Goal: Task Accomplishment & Management: Understand process/instructions

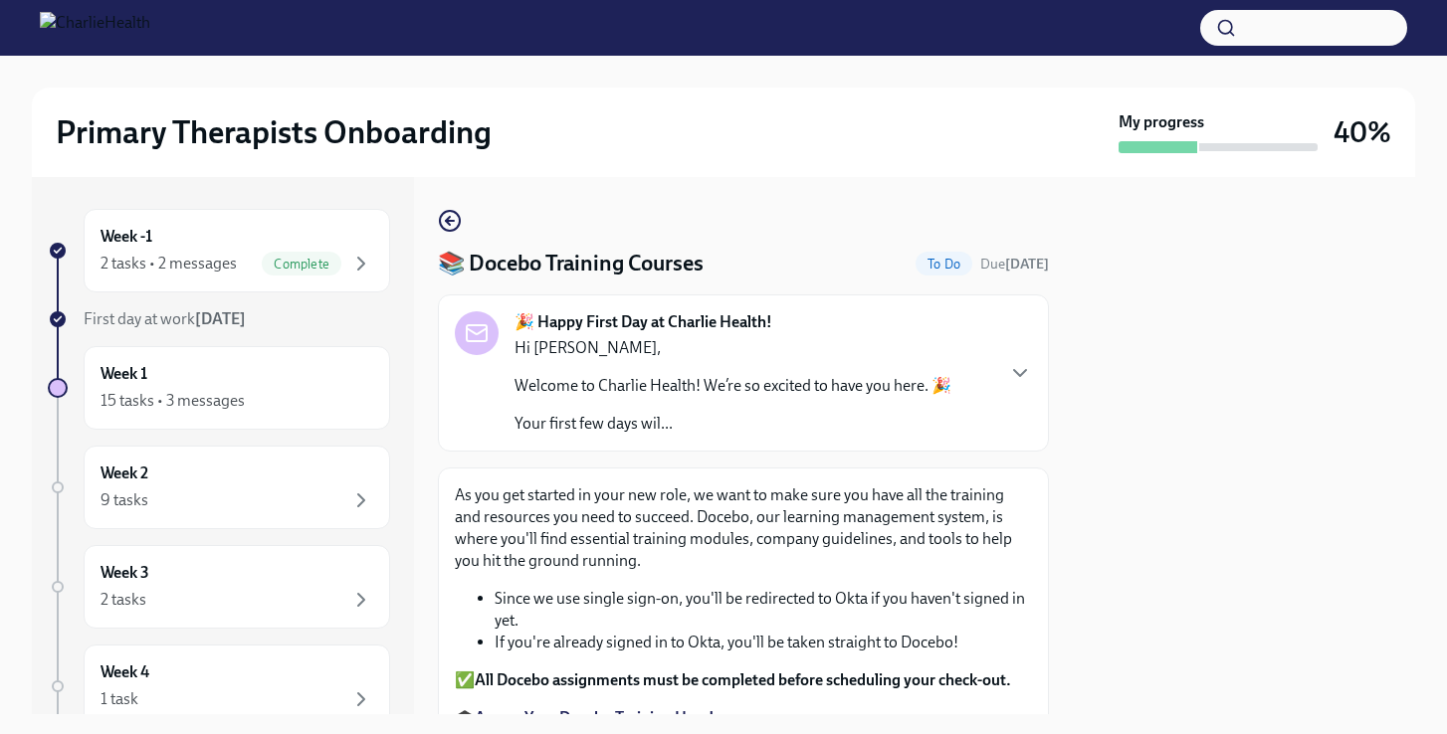
scroll to position [232, 0]
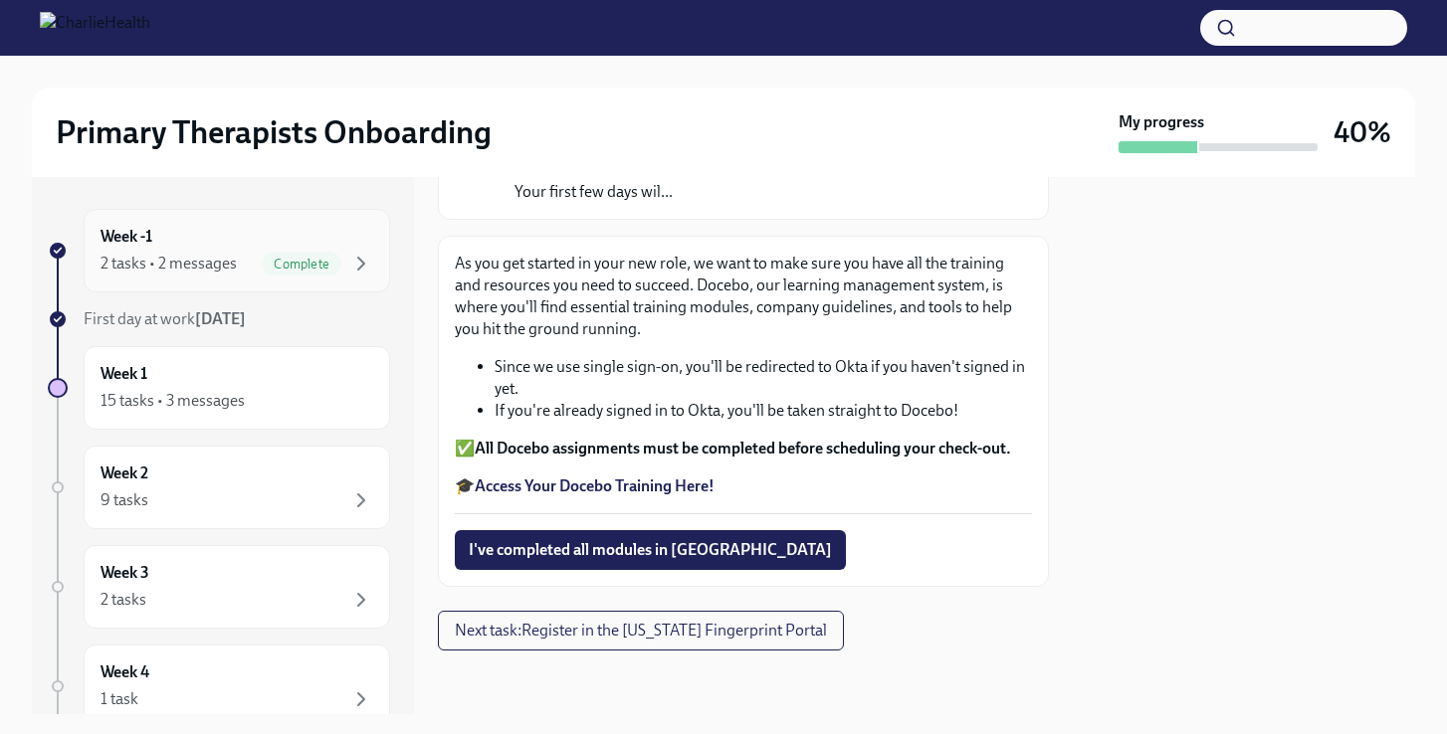
click at [321, 261] on span "Complete" at bounding box center [302, 264] width 80 height 15
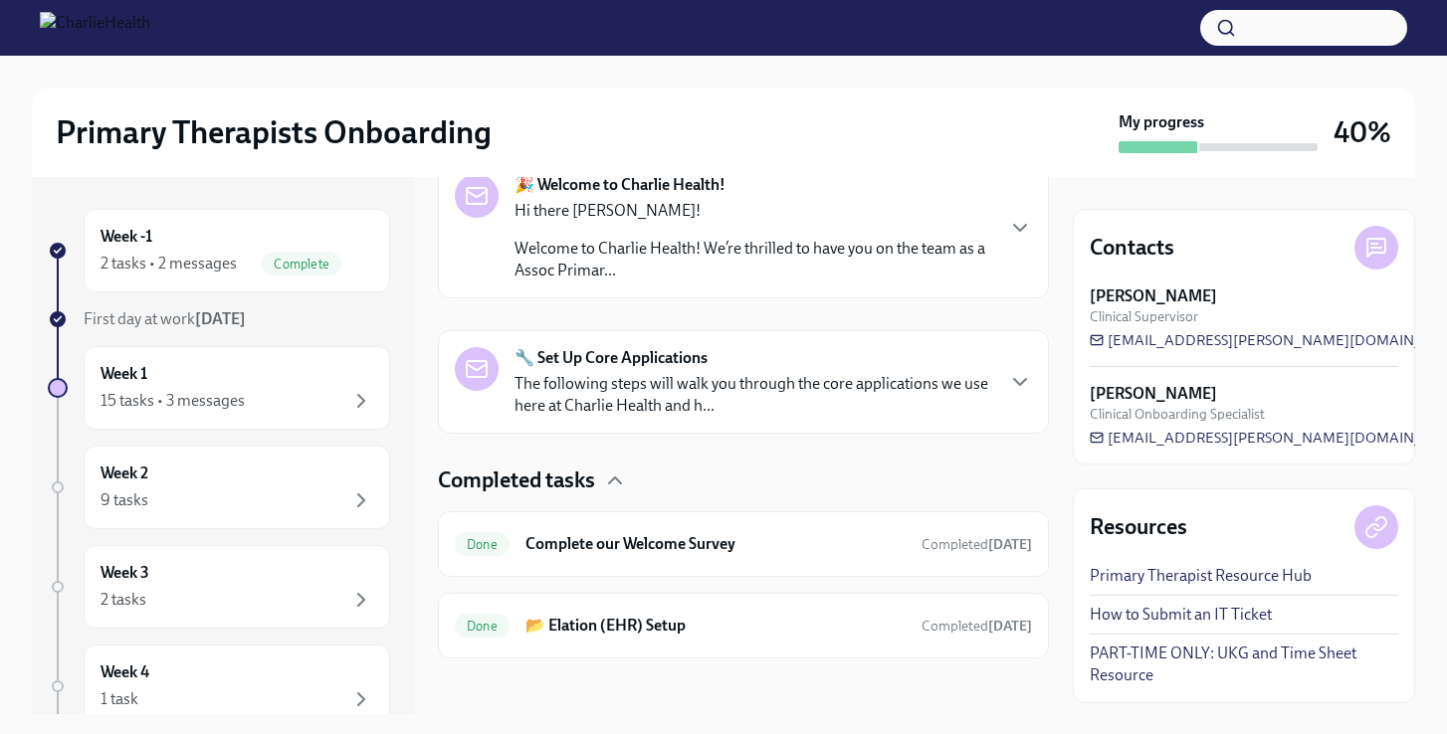
scroll to position [356, 0]
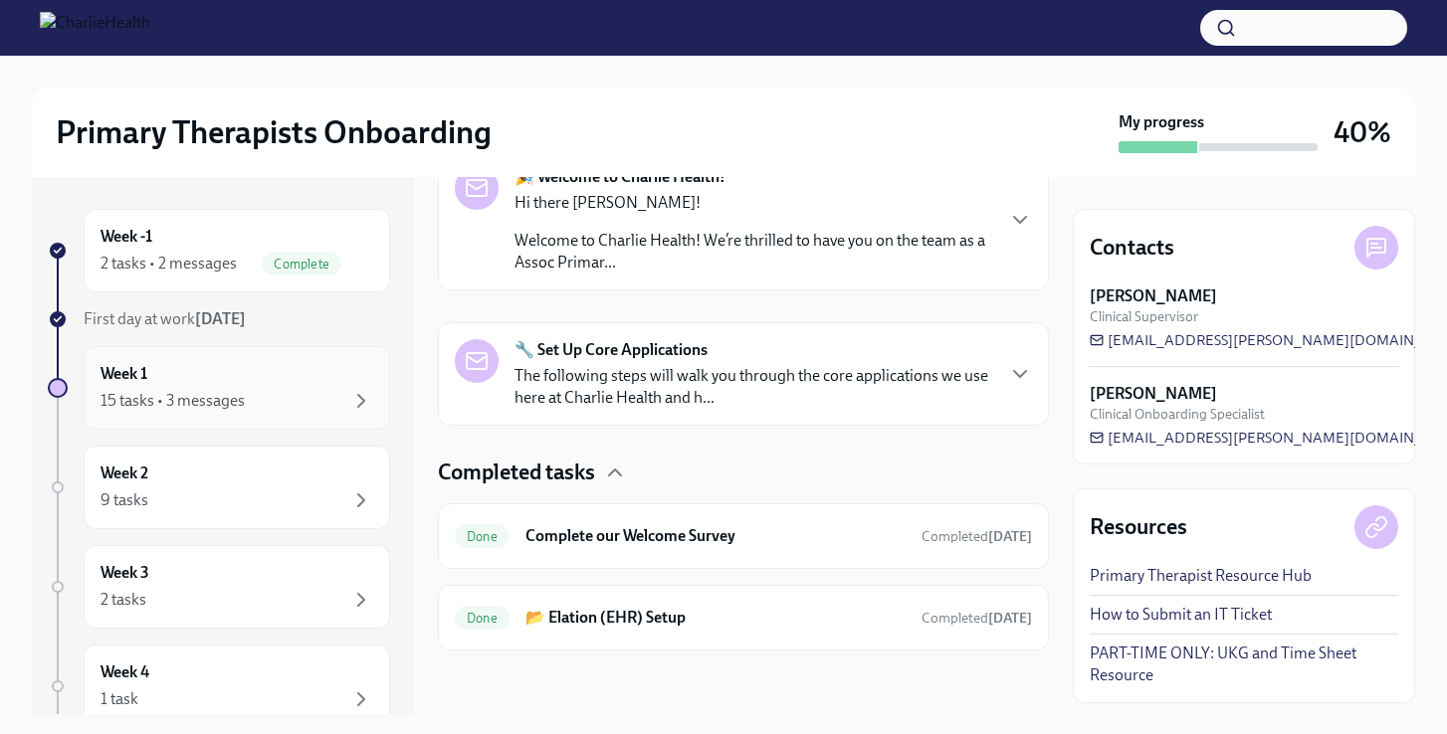
click at [345, 385] on div "Week 1 15 tasks • 3 messages" at bounding box center [236, 388] width 273 height 50
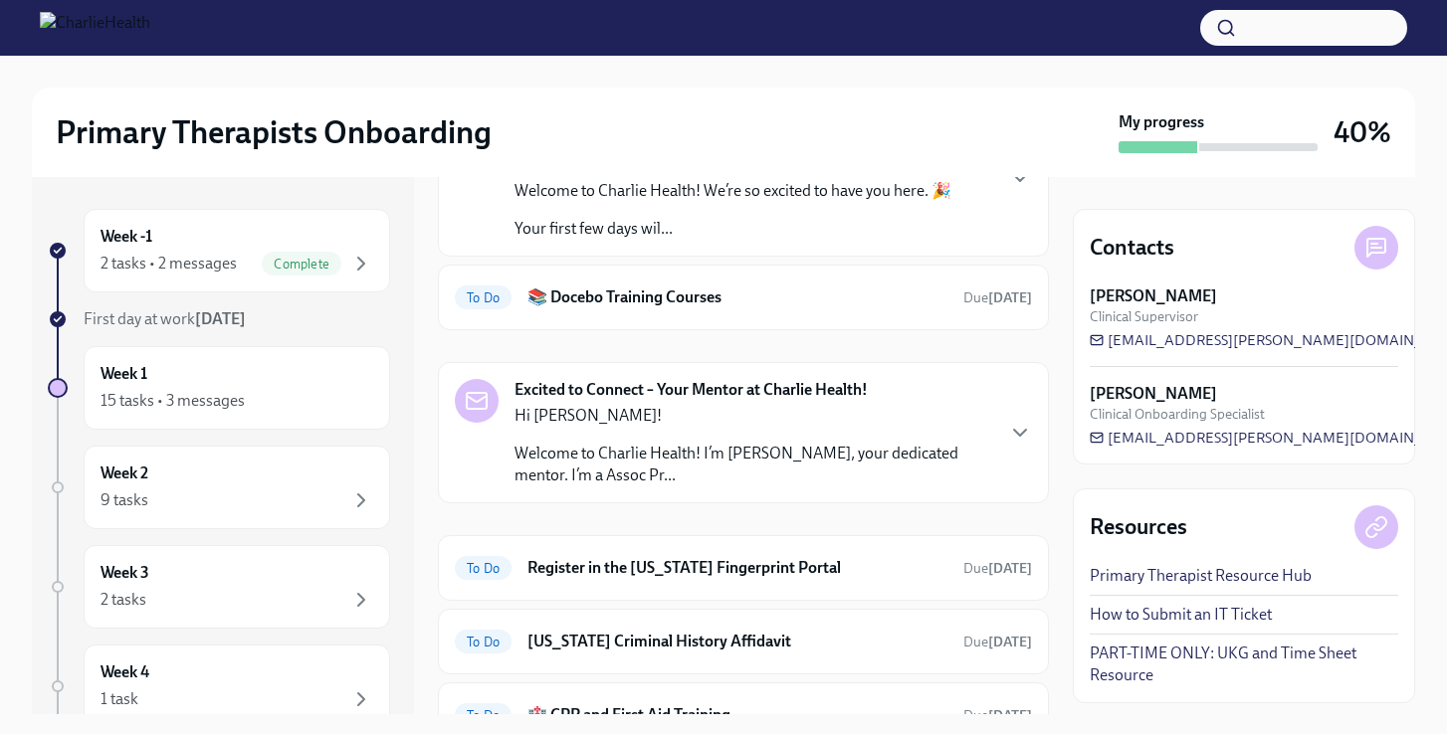
scroll to position [231, 0]
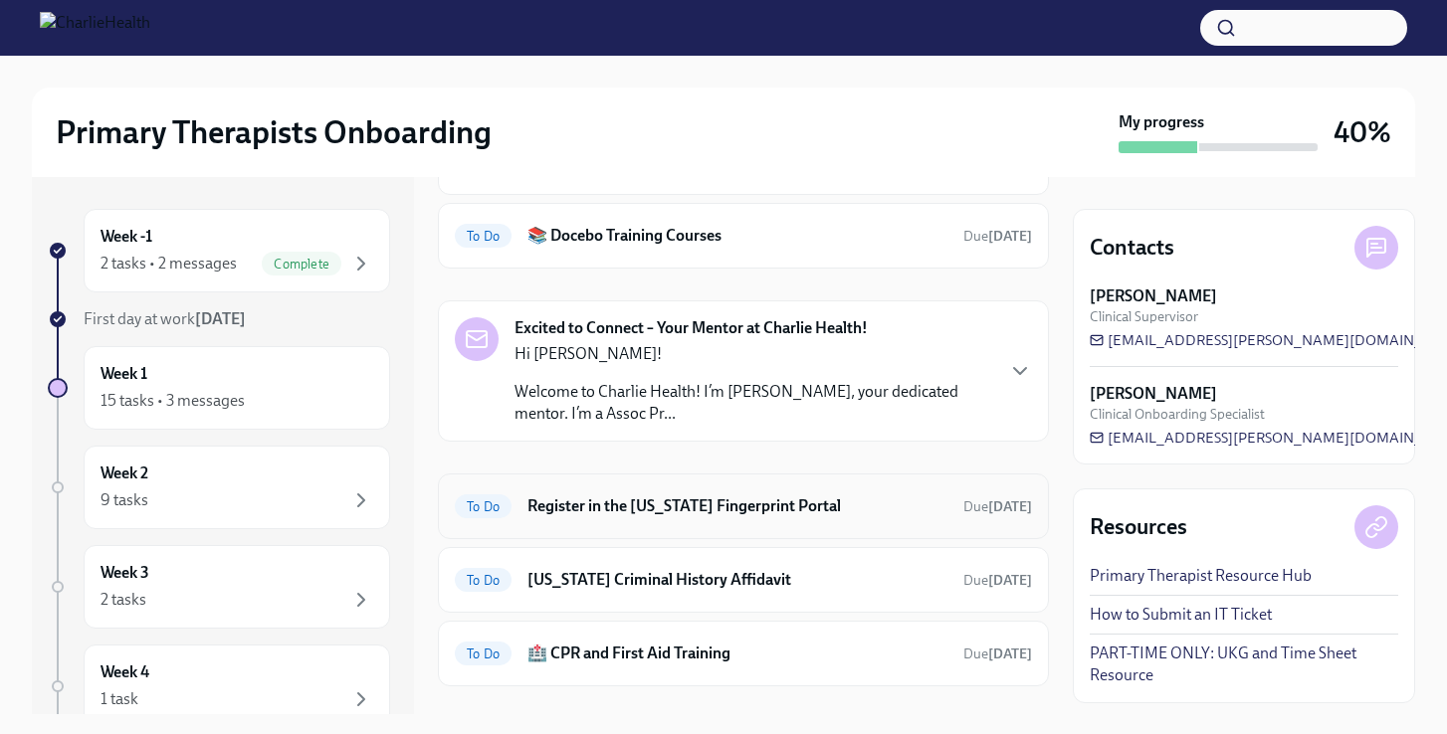
click at [778, 506] on h6 "Register in the [US_STATE] Fingerprint Portal" at bounding box center [737, 507] width 420 height 22
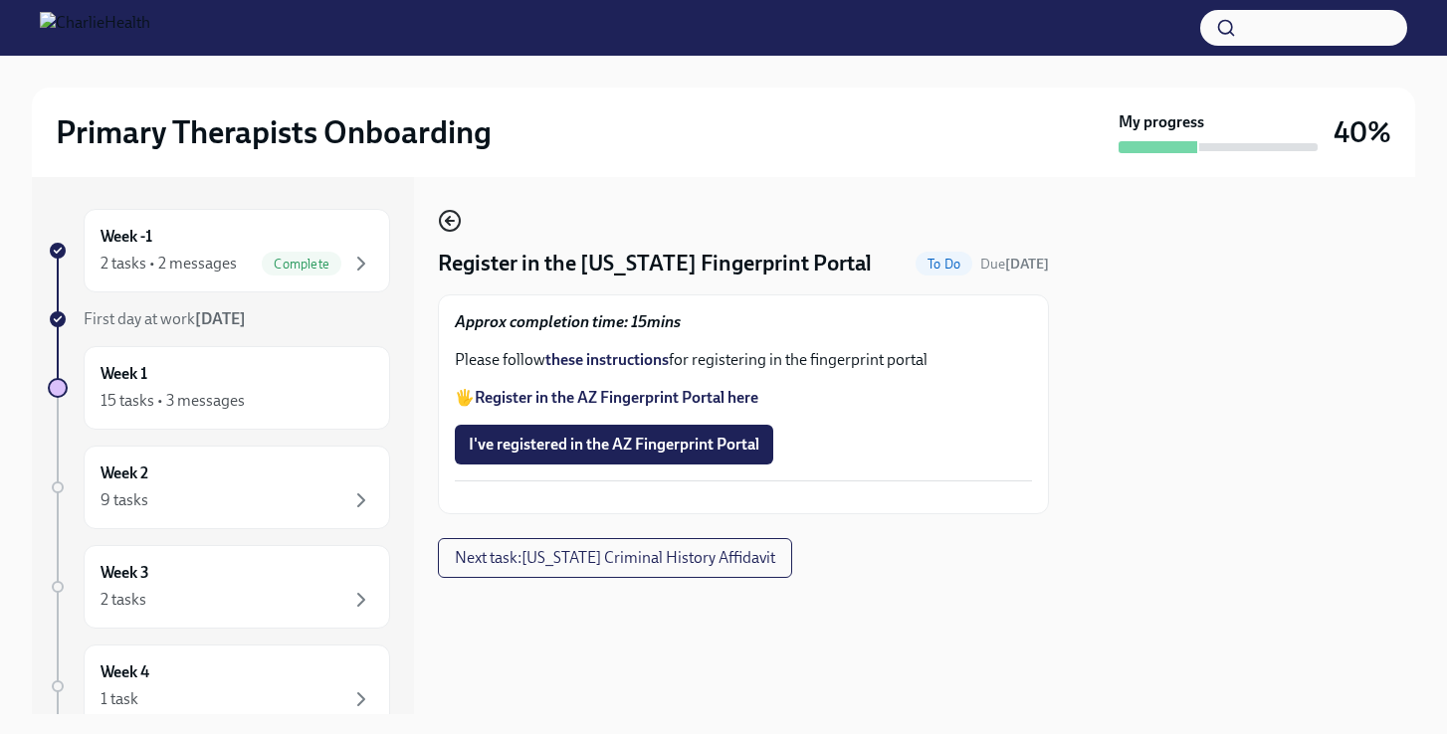
click at [450, 218] on icon "button" at bounding box center [450, 221] width 24 height 24
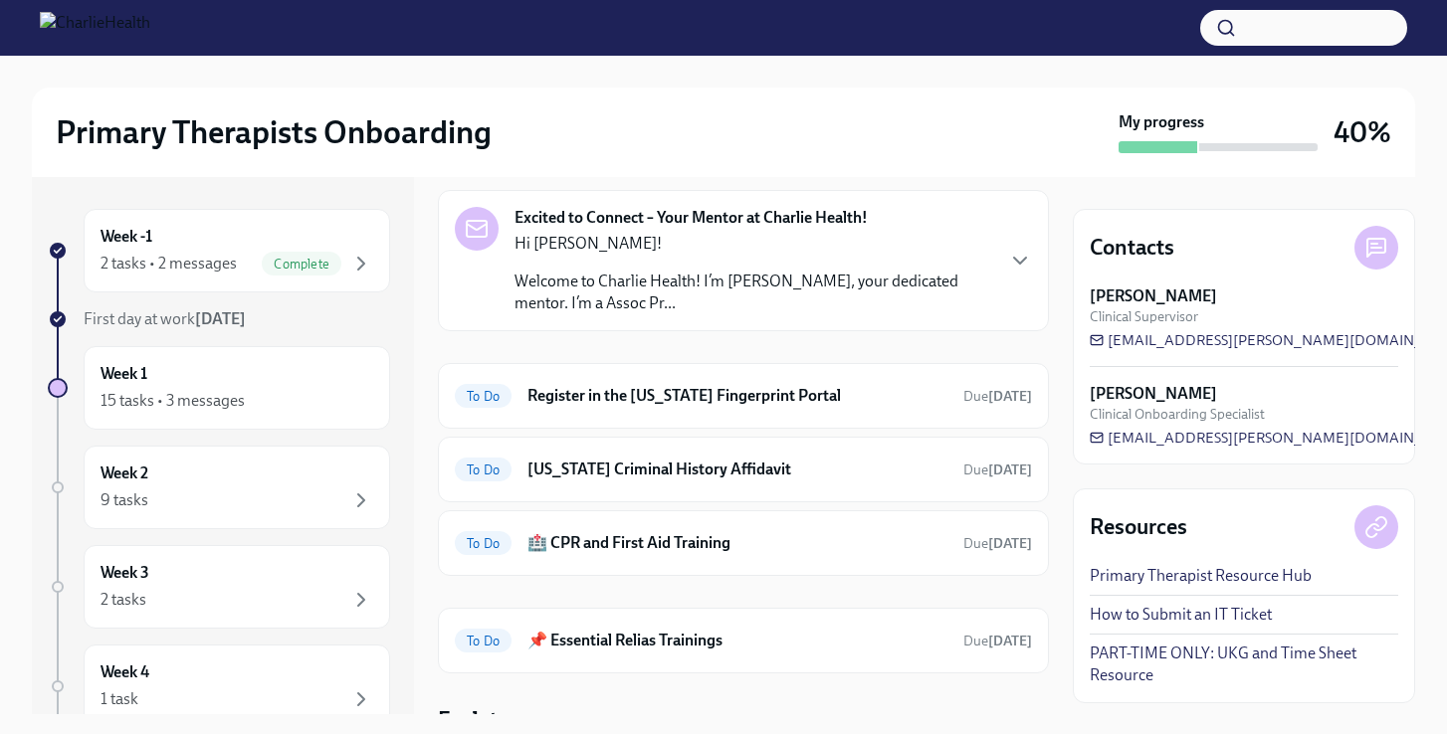
scroll to position [488, 0]
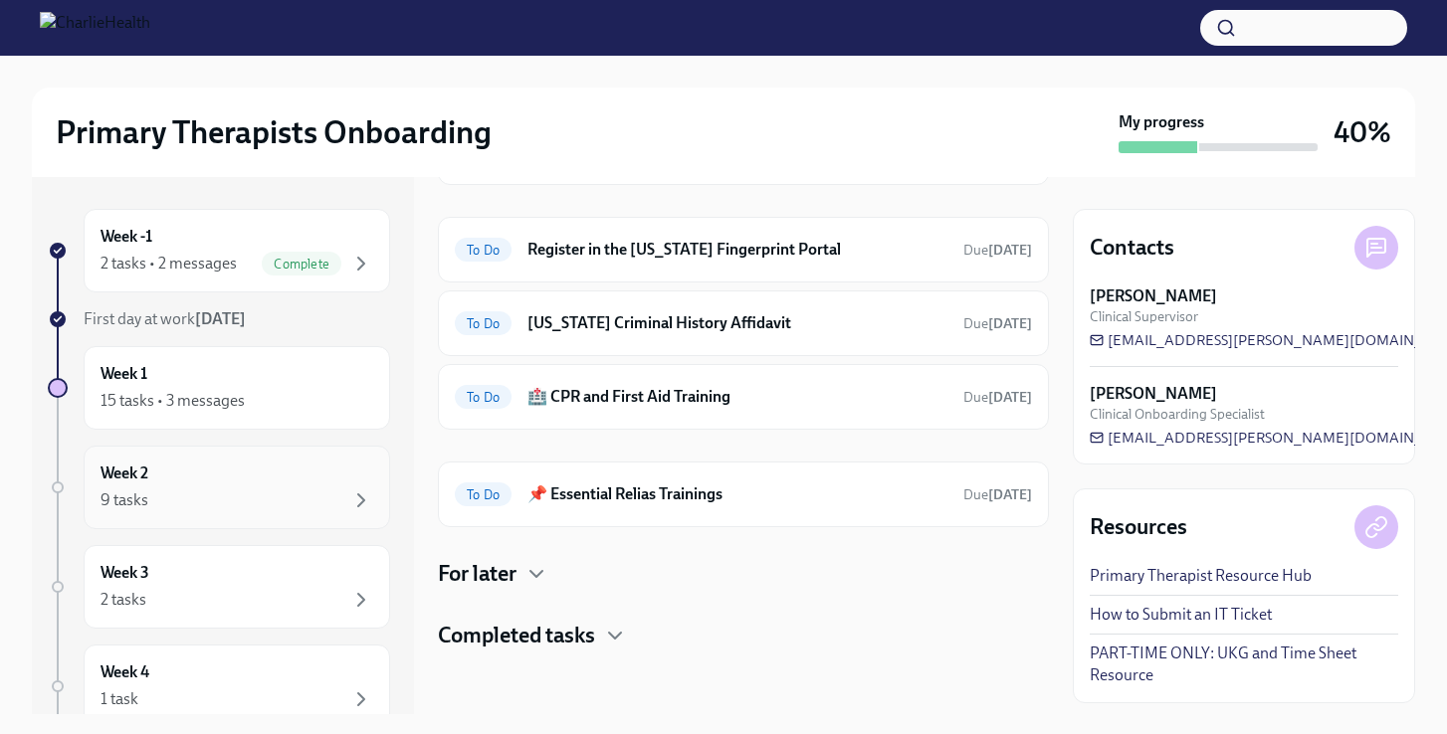
click at [280, 494] on div "9 tasks" at bounding box center [236, 501] width 273 height 24
click at [282, 523] on div "Week 2 9 tasks" at bounding box center [237, 488] width 306 height 84
click at [469, 578] on h4 "For later" at bounding box center [477, 574] width 79 height 30
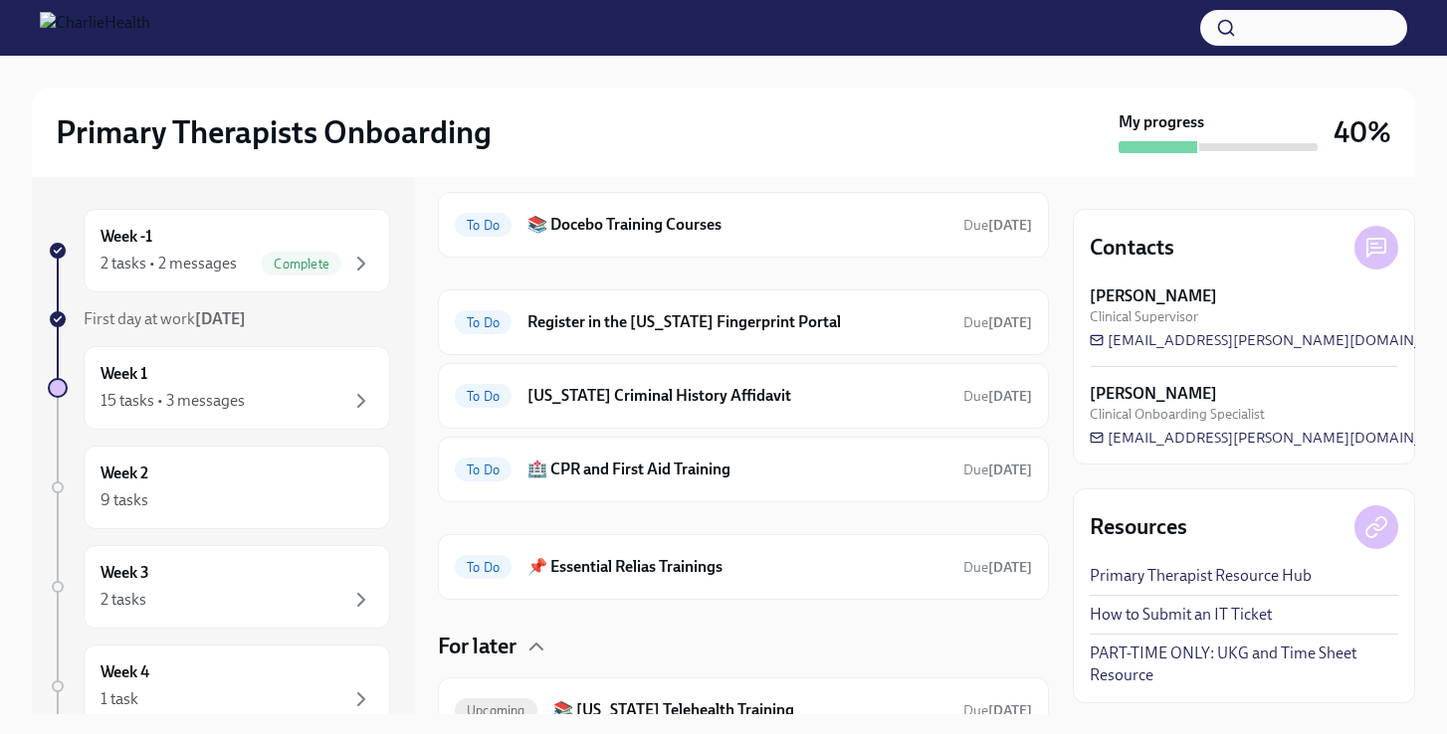
scroll to position [0, 0]
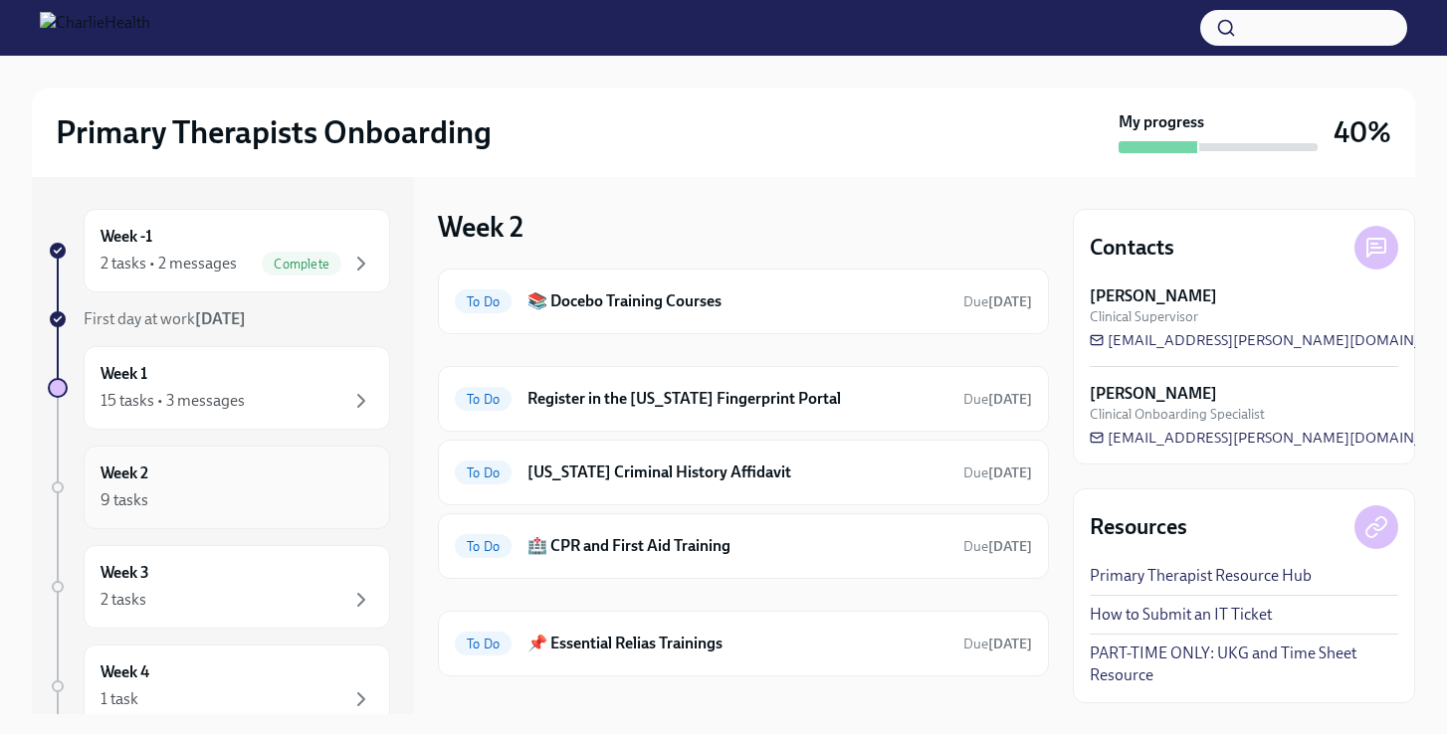
click at [304, 505] on div "9 tasks" at bounding box center [236, 501] width 273 height 24
click at [290, 394] on div "15 tasks • 3 messages" at bounding box center [236, 401] width 273 height 24
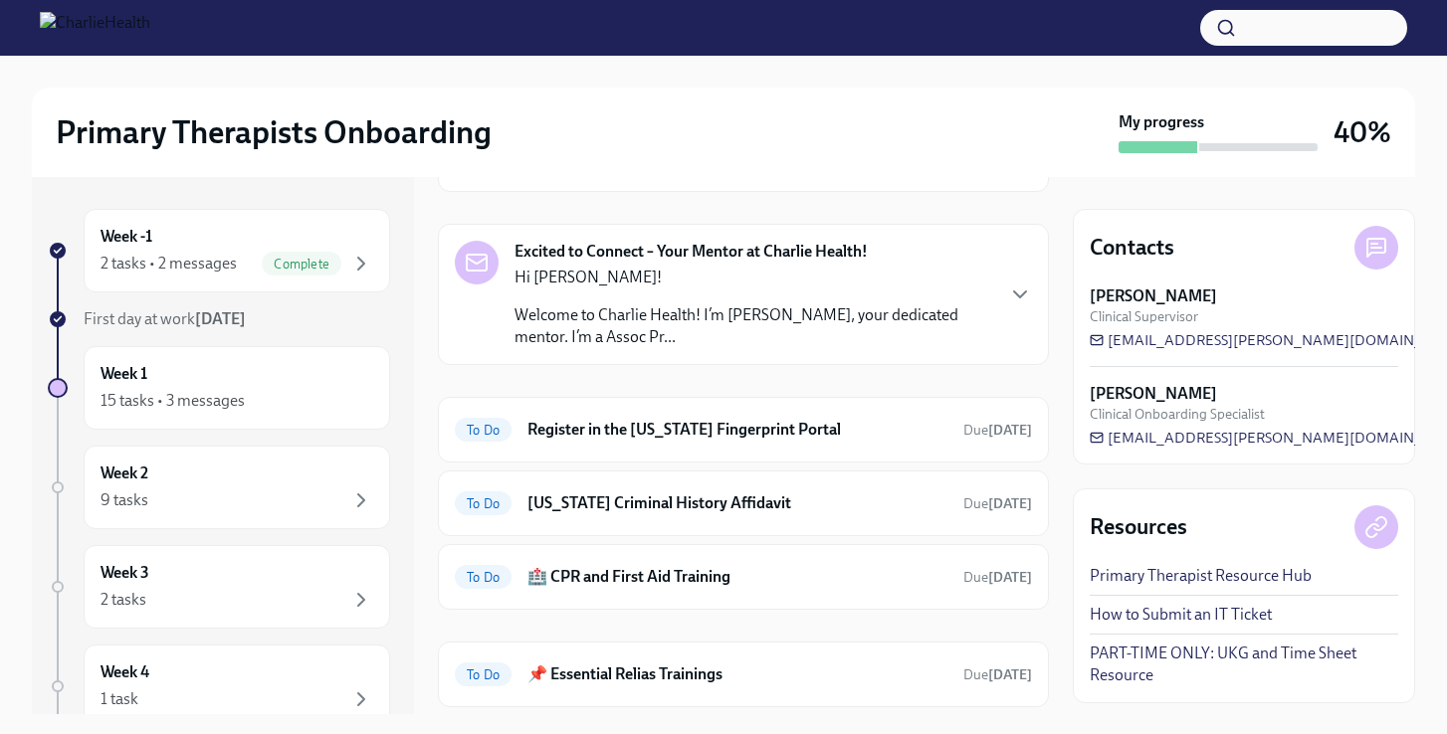
scroll to position [303, 0]
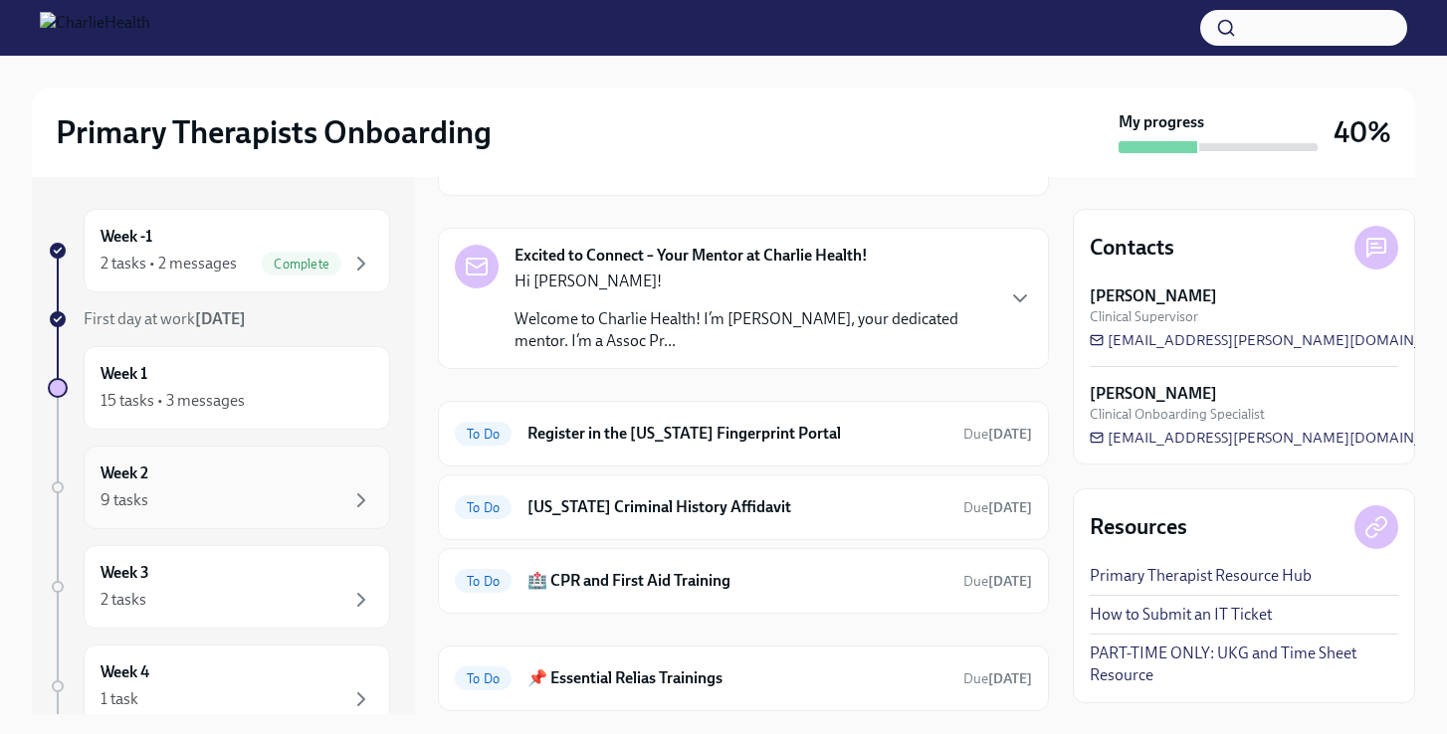
click at [313, 480] on div "Week 2 9 tasks" at bounding box center [236, 488] width 273 height 50
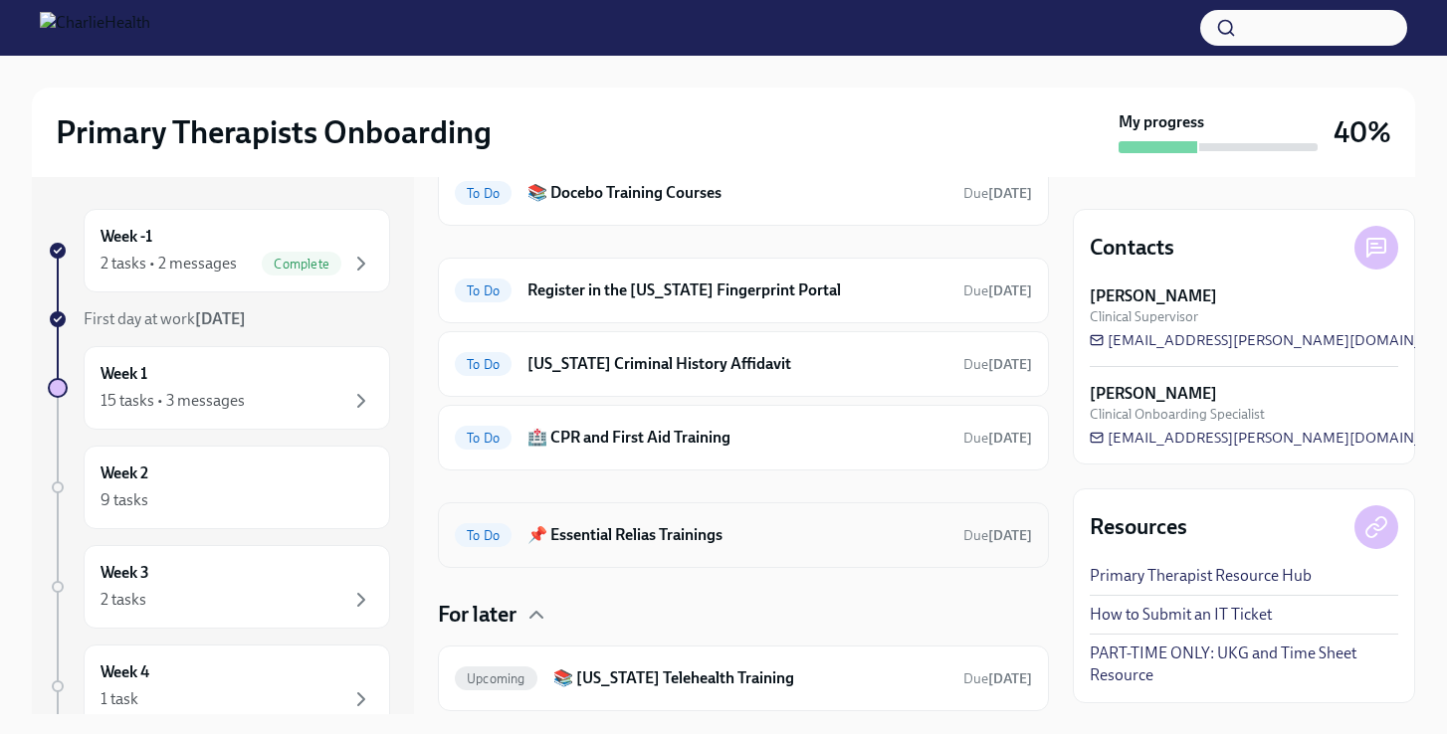
scroll to position [123, 0]
